Goal: Task Accomplishment & Management: Use online tool/utility

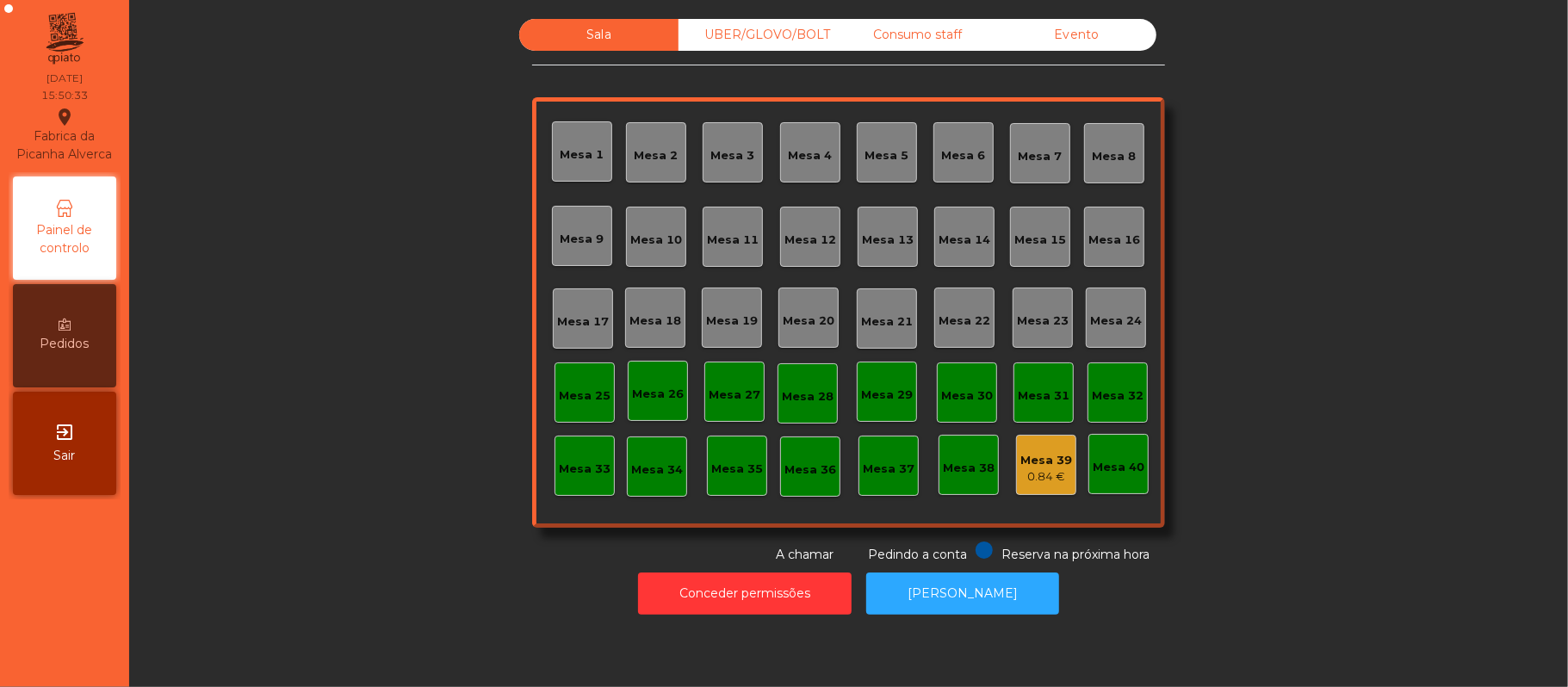
click at [1116, 21] on div "Evento" at bounding box center [1077, 34] width 160 height 32
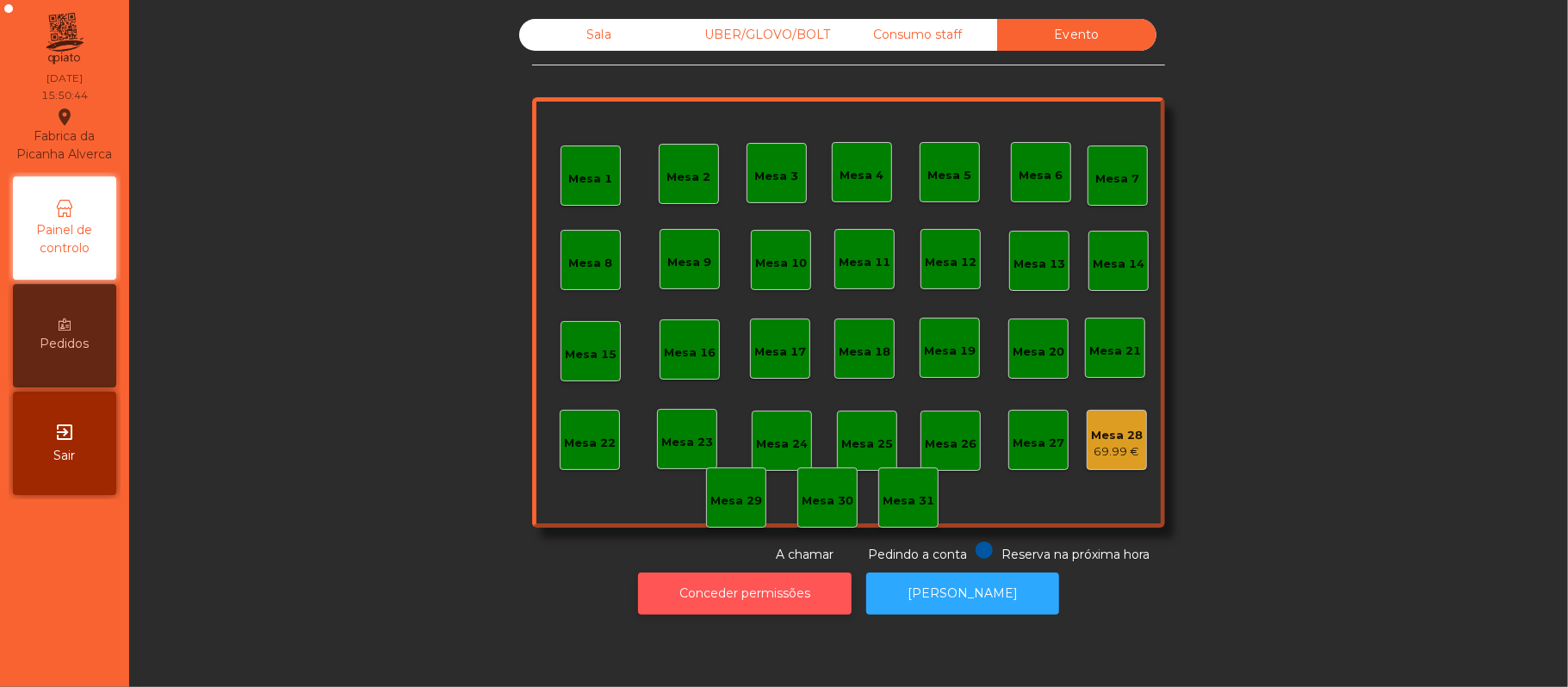
click at [738, 595] on button "Conceder permissões" at bounding box center [745, 594] width 214 height 42
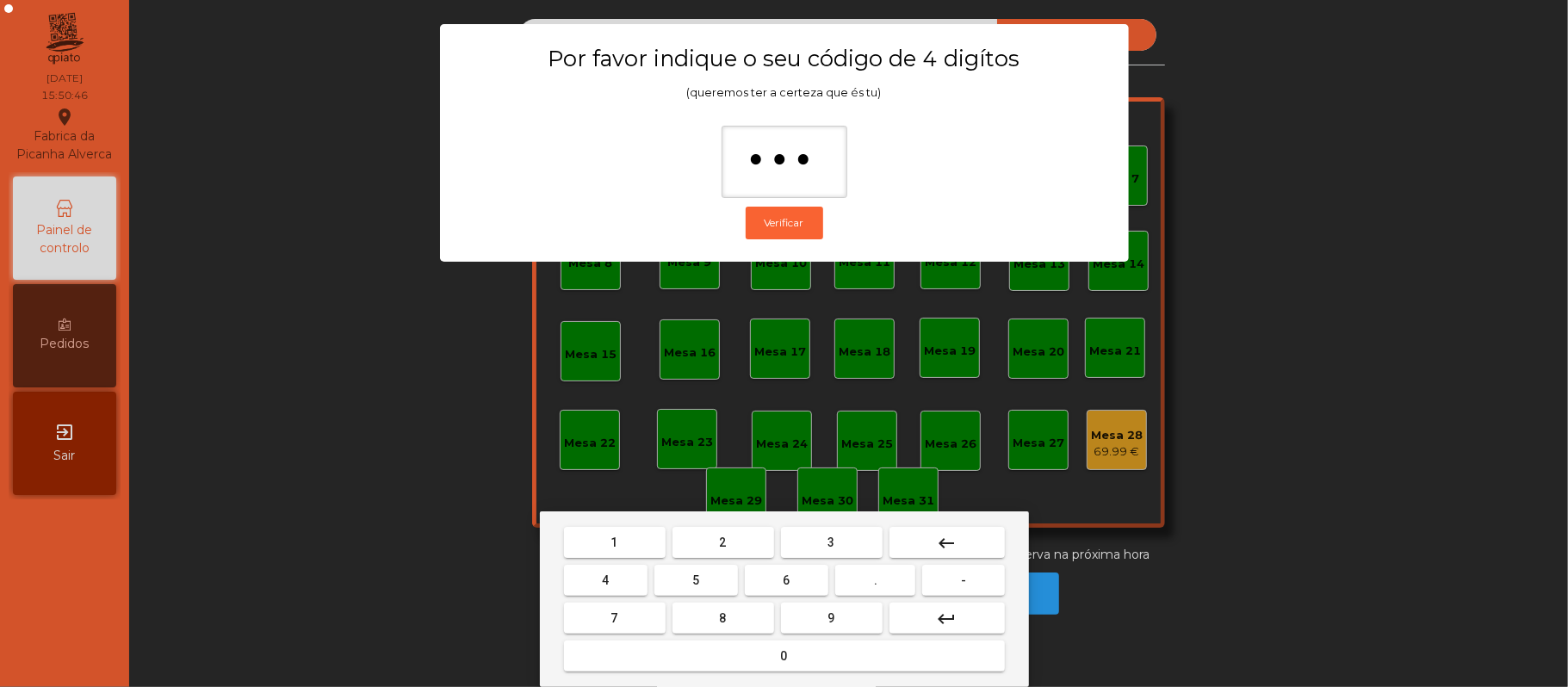
type input "****"
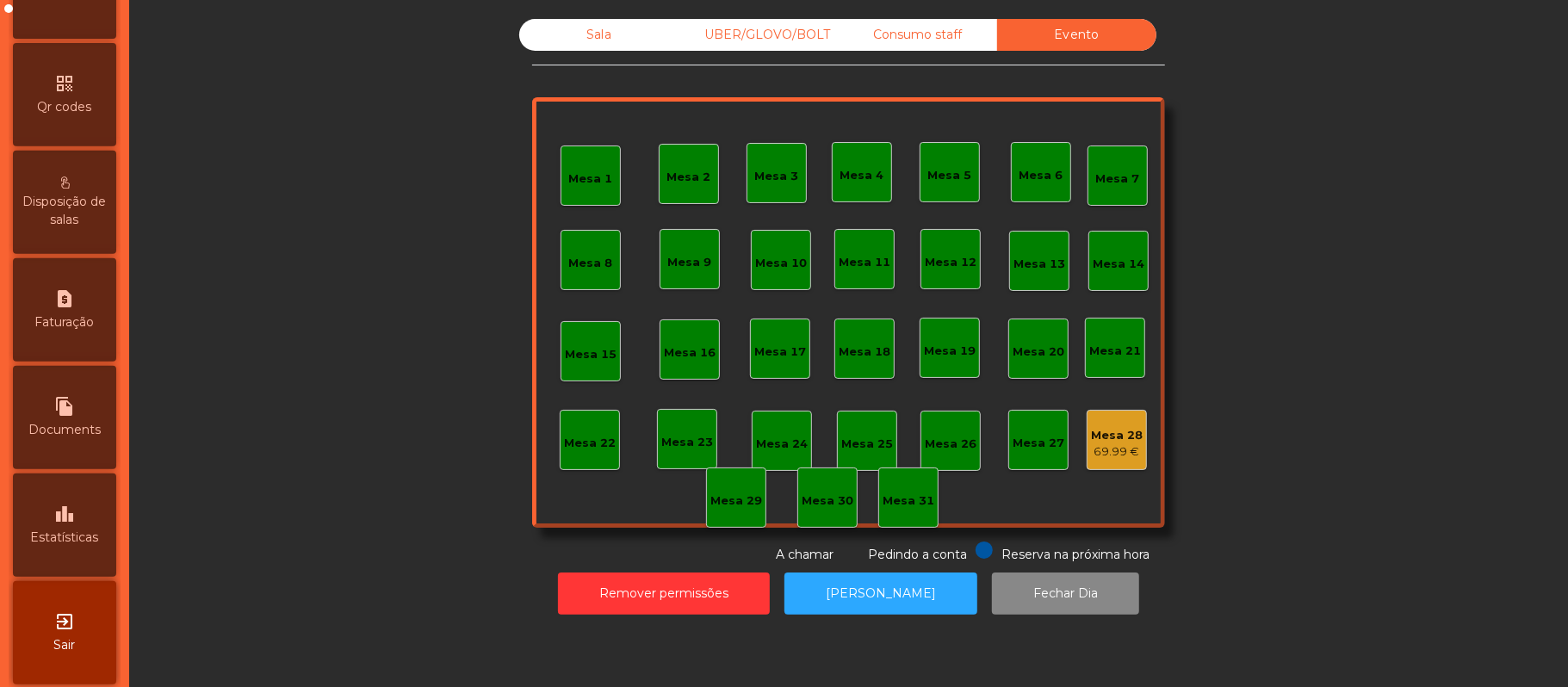
click at [96, 538] on div "leaderboard Estatísticas" at bounding box center [64, 525] width 103 height 103
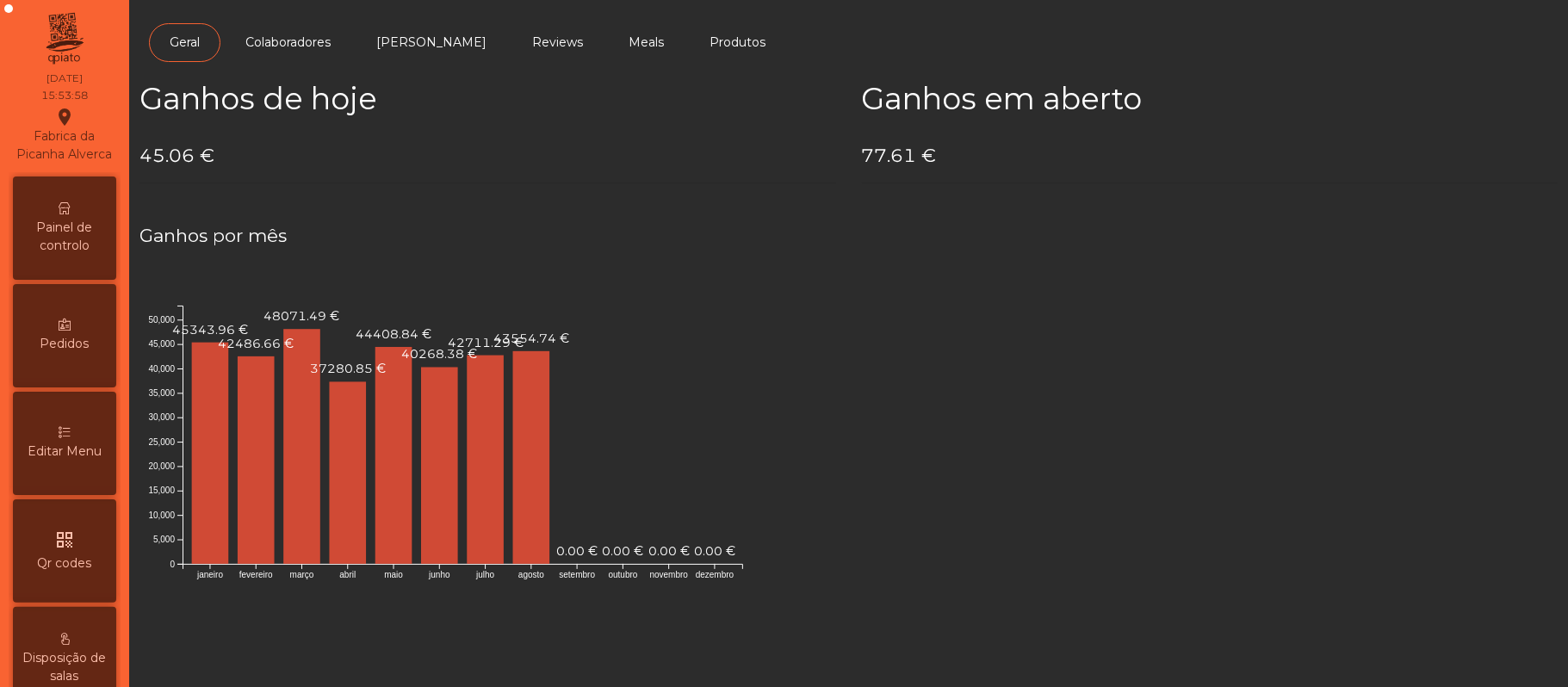
click at [94, 248] on span "Painel de controlo" at bounding box center [64, 236] width 94 height 36
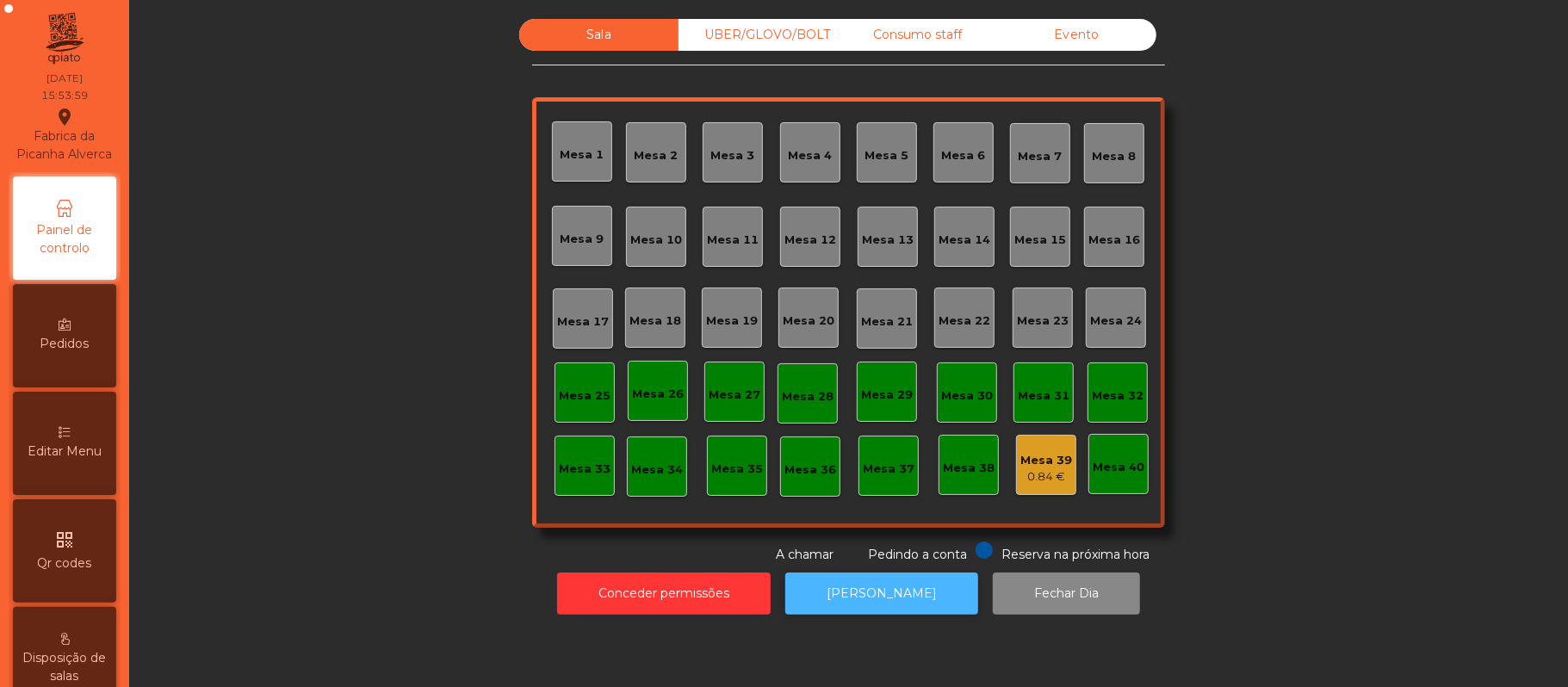
click at [861, 593] on button "[PERSON_NAME]" at bounding box center [881, 594] width 193 height 42
click at [869, 611] on button "[PERSON_NAME]" at bounding box center [881, 594] width 193 height 42
click at [899, 606] on button "[PERSON_NAME]" at bounding box center [881, 594] width 193 height 42
